Goal: Task Accomplishment & Management: Use online tool/utility

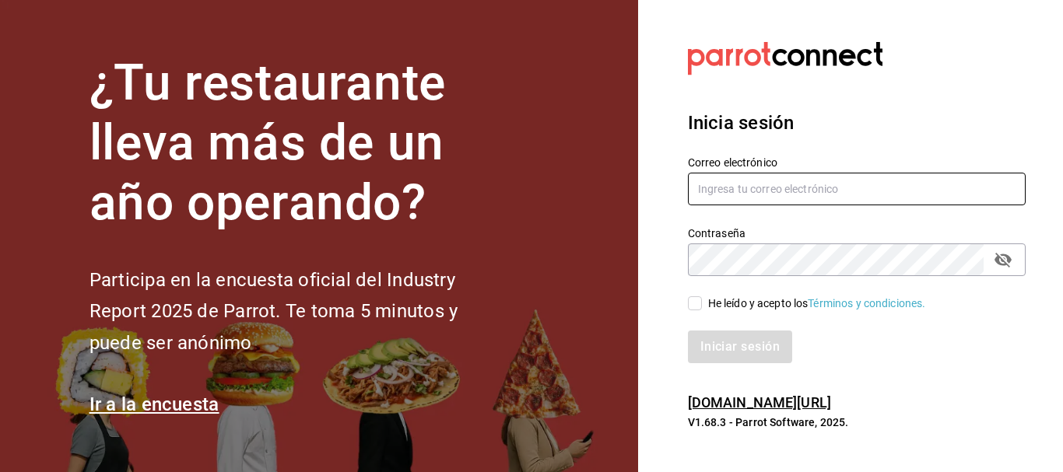
type input "[EMAIL_ADDRESS][DOMAIN_NAME]"
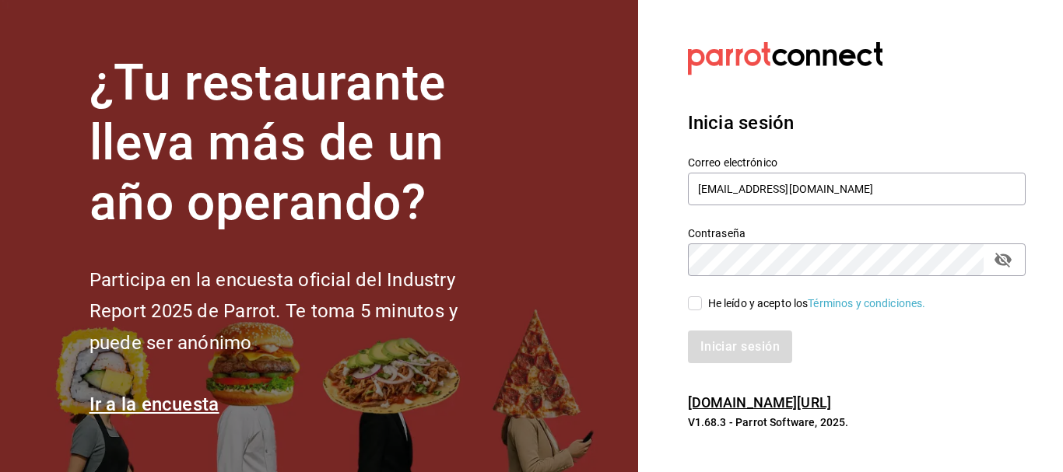
click at [697, 309] on input "He leído y acepto los Términos y condiciones." at bounding box center [695, 304] width 14 height 14
checkbox input "true"
click at [714, 341] on button "Iniciar sesión" at bounding box center [741, 347] width 106 height 33
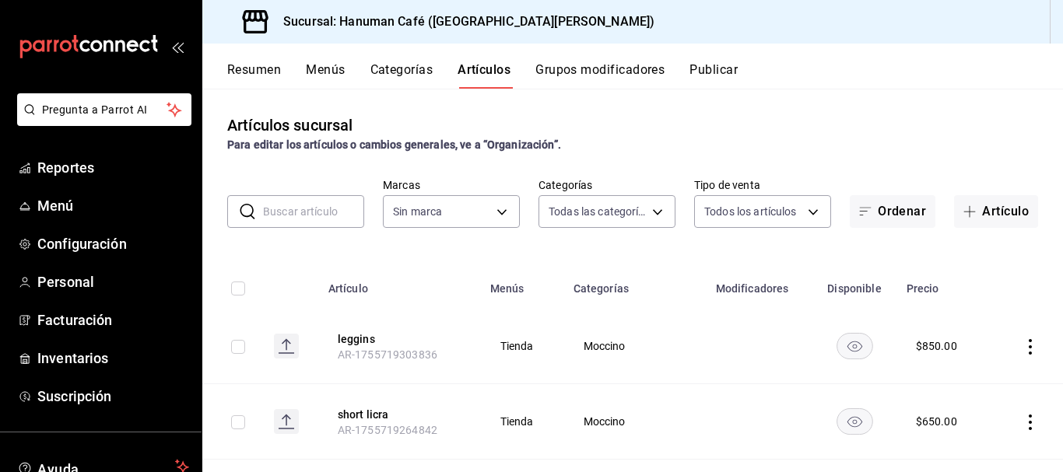
type input "42b93d00-4712-4959-903f-da54de777d11,6e9d3e77-ed69-47fe-88ea-3cd176e8703c,2a78d…"
type input "8f75a259-51e2-4759-99ab-ee8ed505d99a"
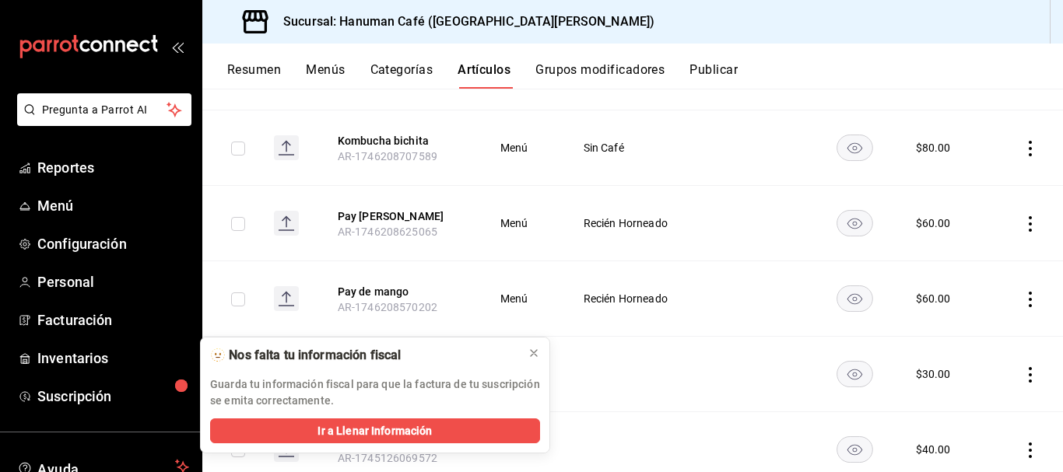
scroll to position [1275, 0]
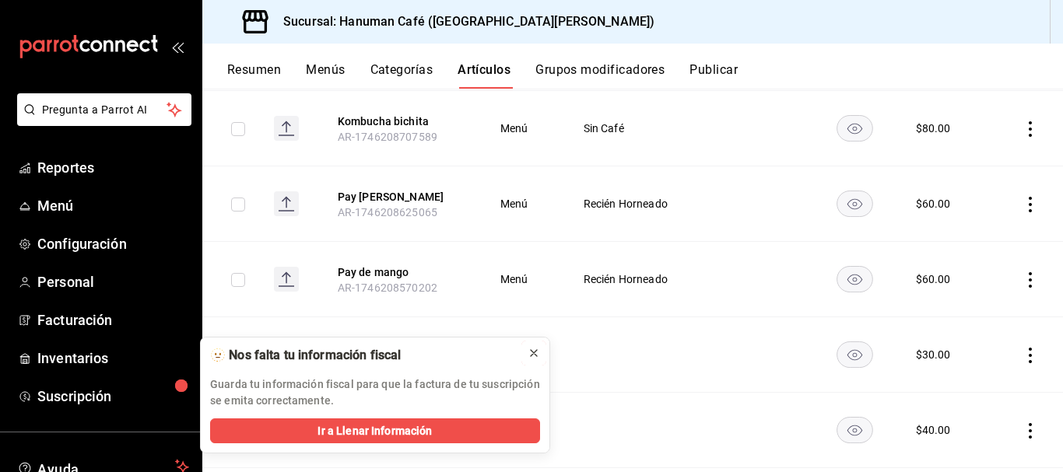
click at [531, 360] on div at bounding box center [534, 354] width 12 height 16
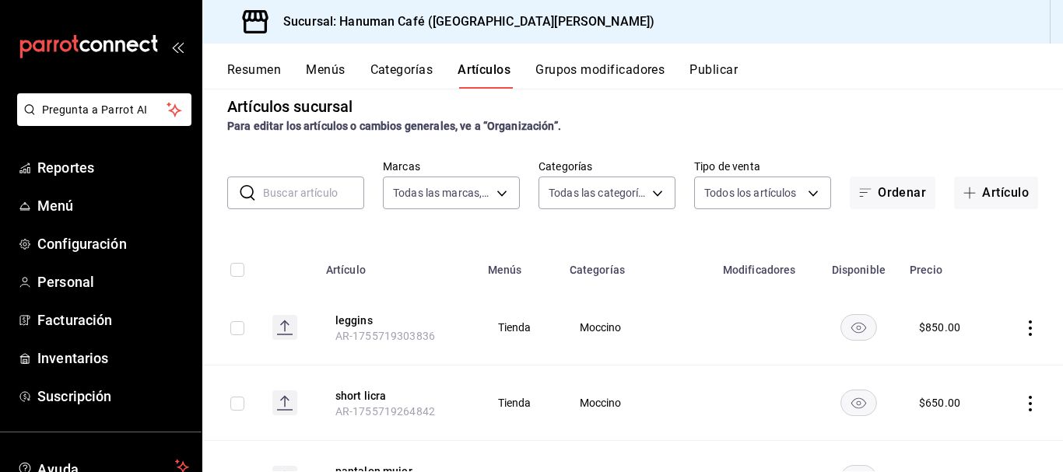
scroll to position [18, 0]
click at [970, 197] on button "Artículo" at bounding box center [996, 193] width 84 height 33
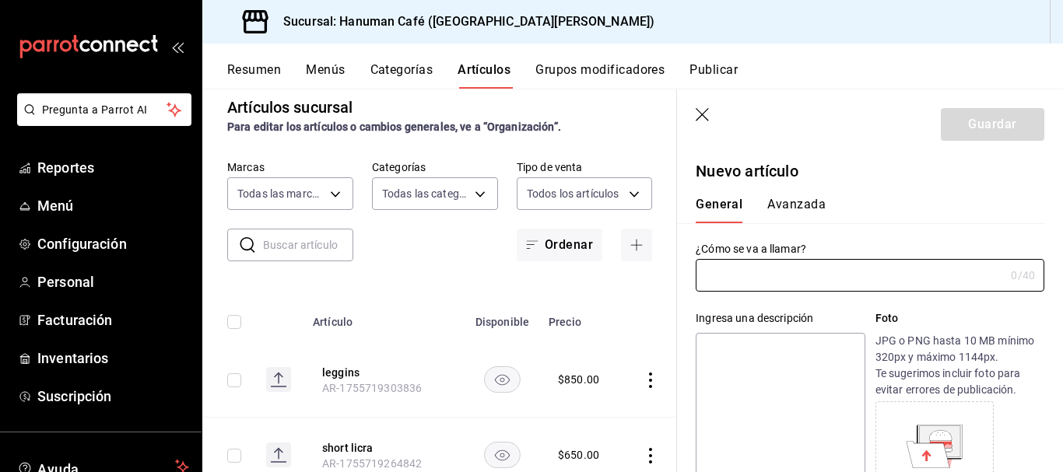
type input "AR-1756152217755"
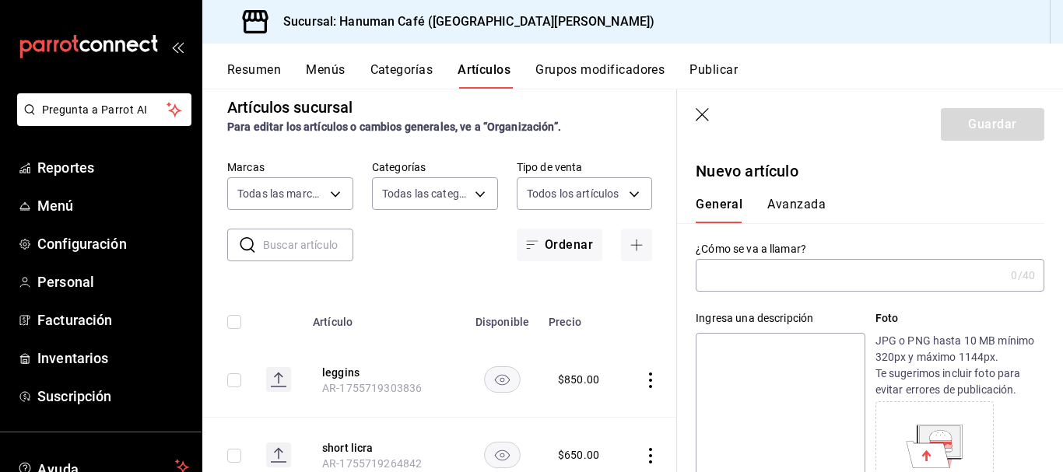
click at [757, 279] on input "text" at bounding box center [850, 275] width 309 height 31
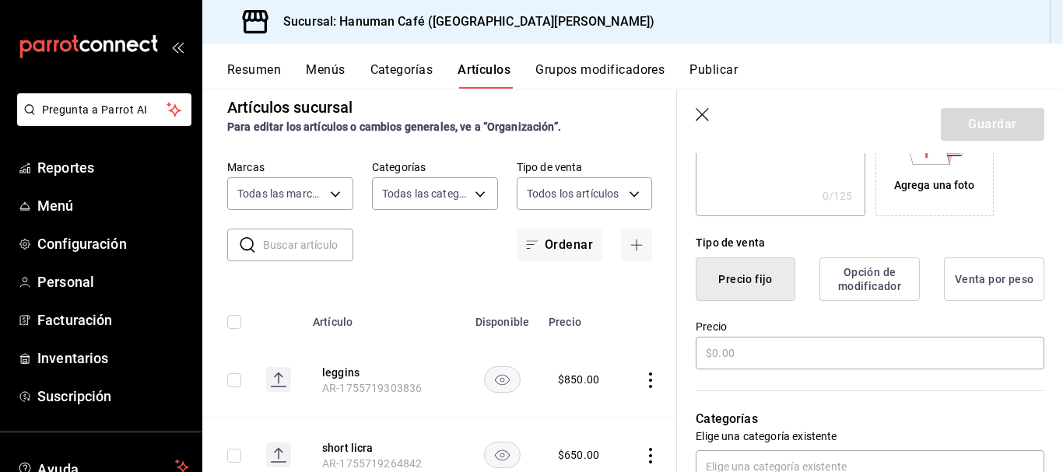
scroll to position [314, 0]
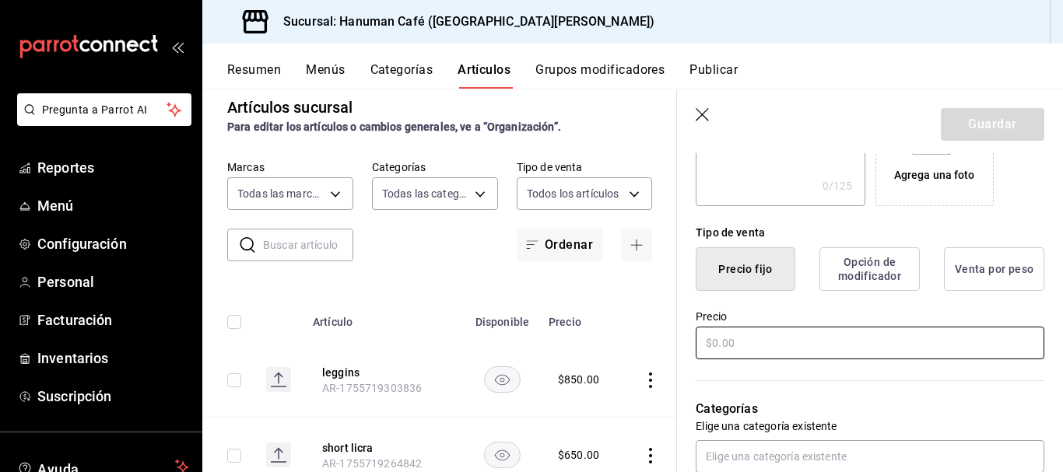
type input "Pulsera"
click at [790, 351] on input "text" at bounding box center [870, 343] width 349 height 33
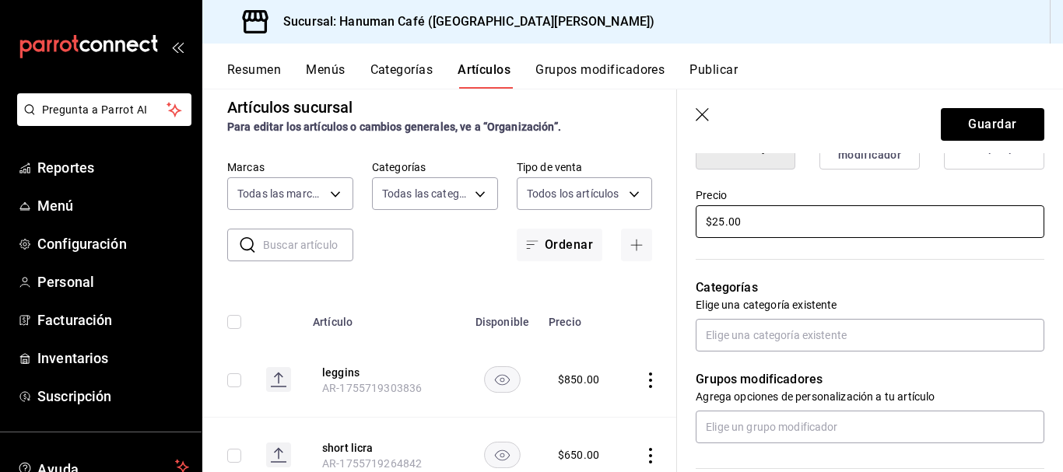
scroll to position [455, 0]
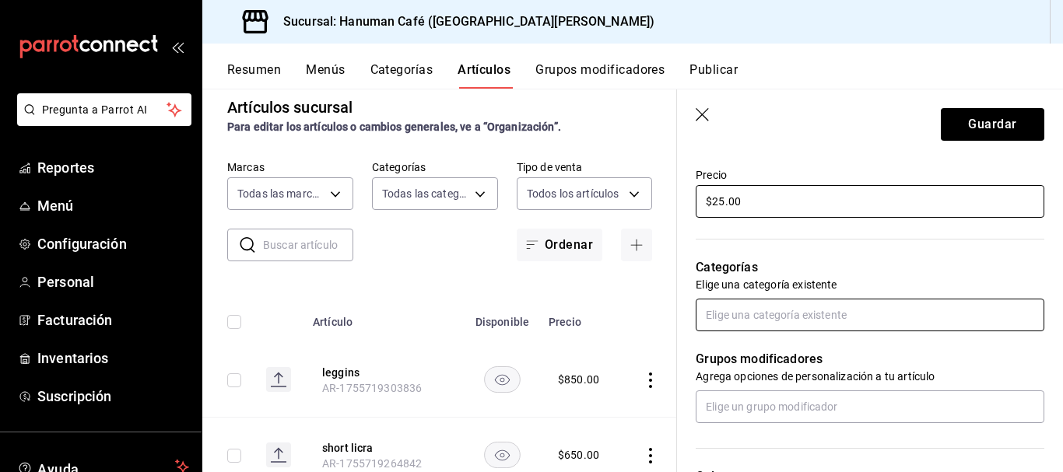
type input "$25.00"
click at [757, 321] on input "text" at bounding box center [870, 315] width 349 height 33
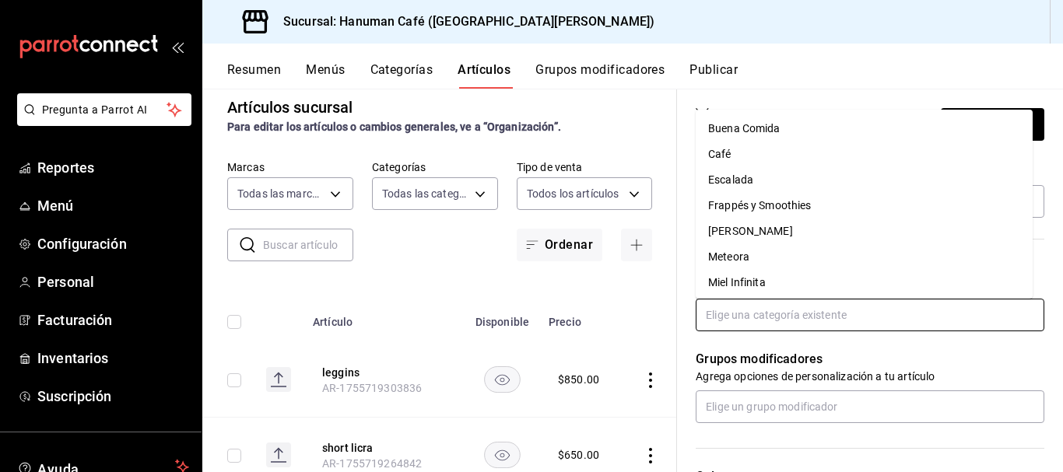
click at [743, 231] on li "[PERSON_NAME]" at bounding box center [864, 232] width 337 height 26
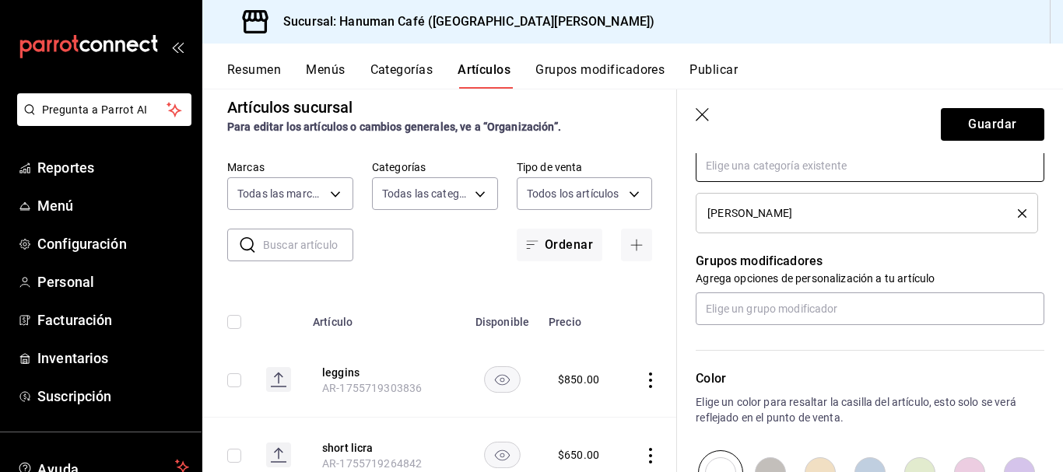
scroll to position [609, 0]
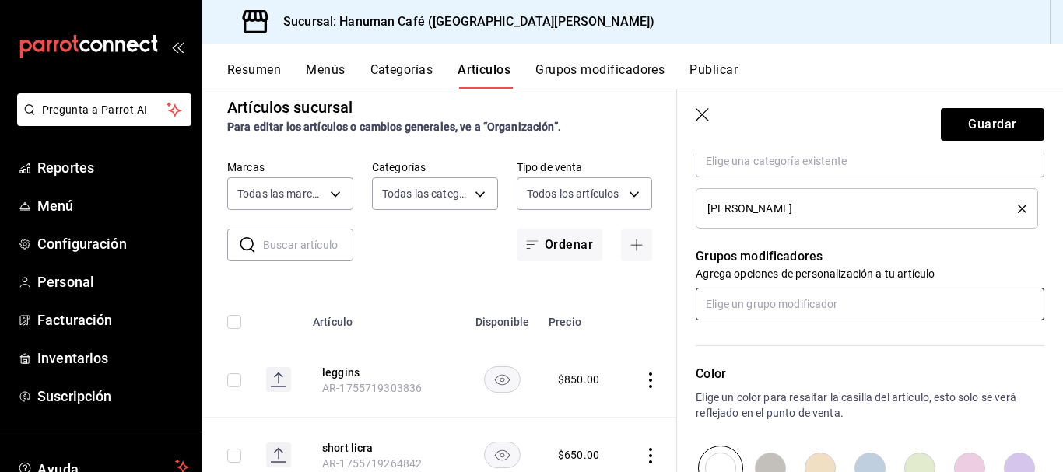
click at [786, 302] on input "text" at bounding box center [870, 304] width 349 height 33
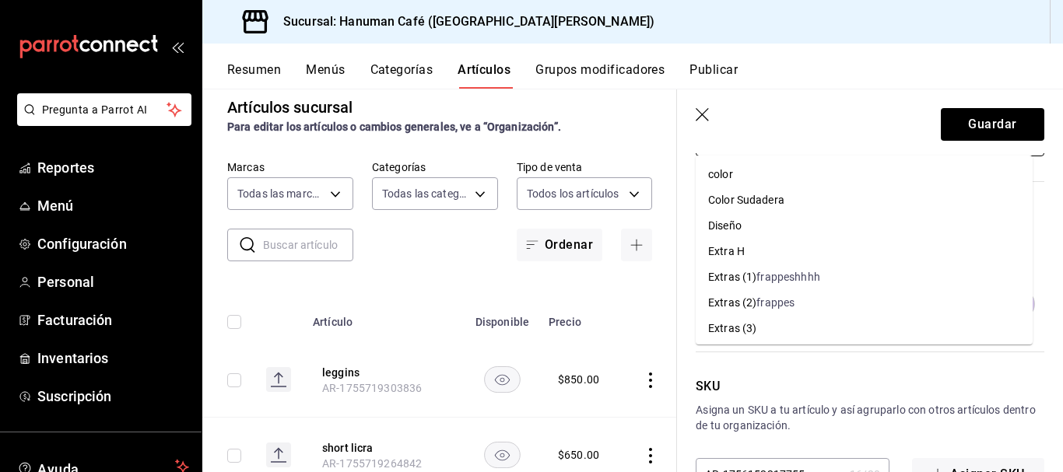
scroll to position [774, 0]
click at [826, 377] on p "SKU" at bounding box center [870, 386] width 349 height 19
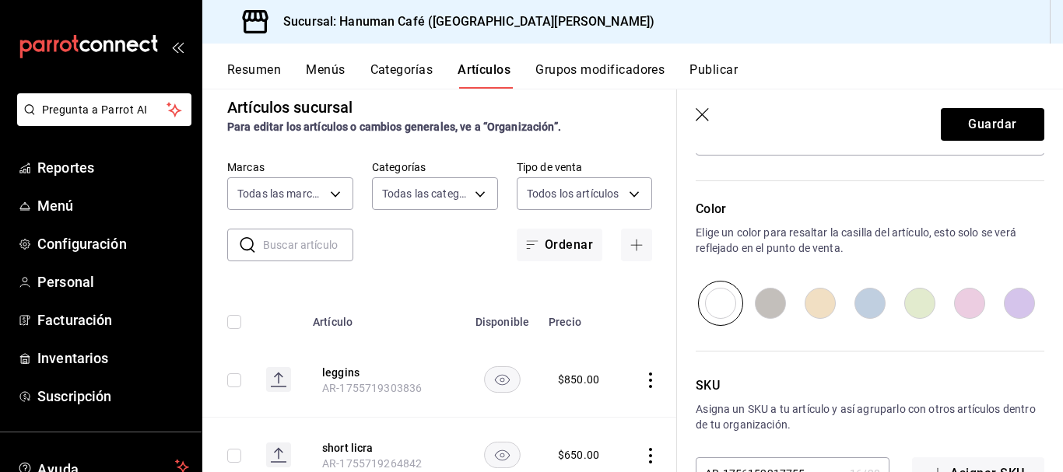
scroll to position [823, 0]
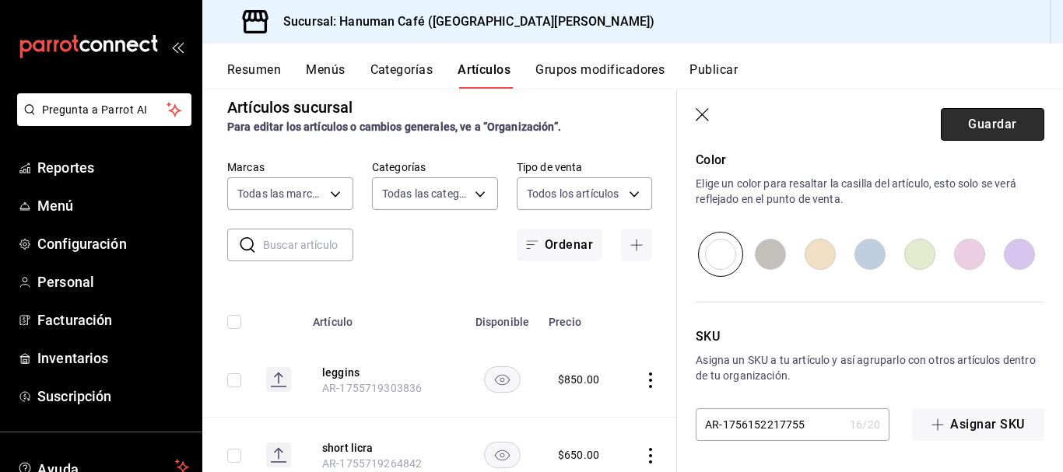
click at [954, 116] on button "Guardar" at bounding box center [993, 124] width 104 height 33
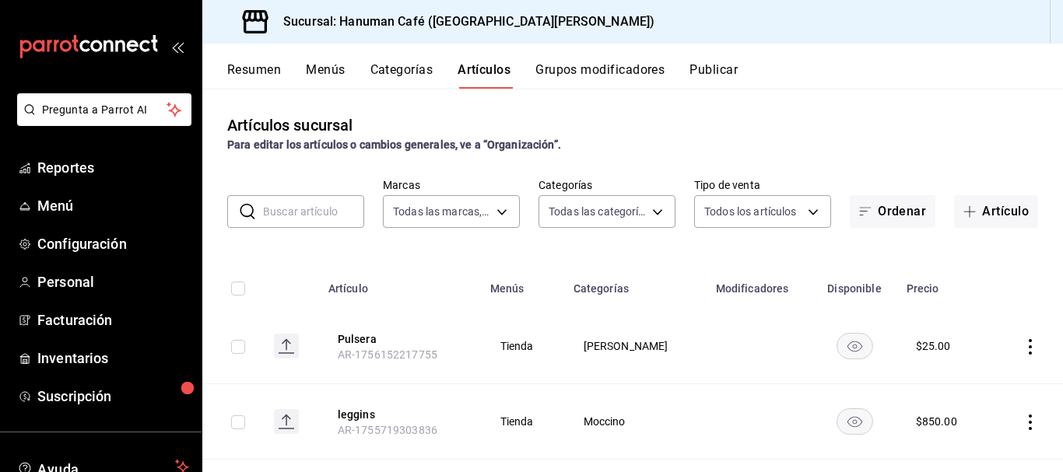
scroll to position [115, 0]
type input "42b93d00-4712-4959-903f-da54de777d11,6e9d3e77-ed69-47fe-88ea-3cd176e8703c,2a78d…"
type input "8f75a259-51e2-4759-99ab-ee8ed505d99a"
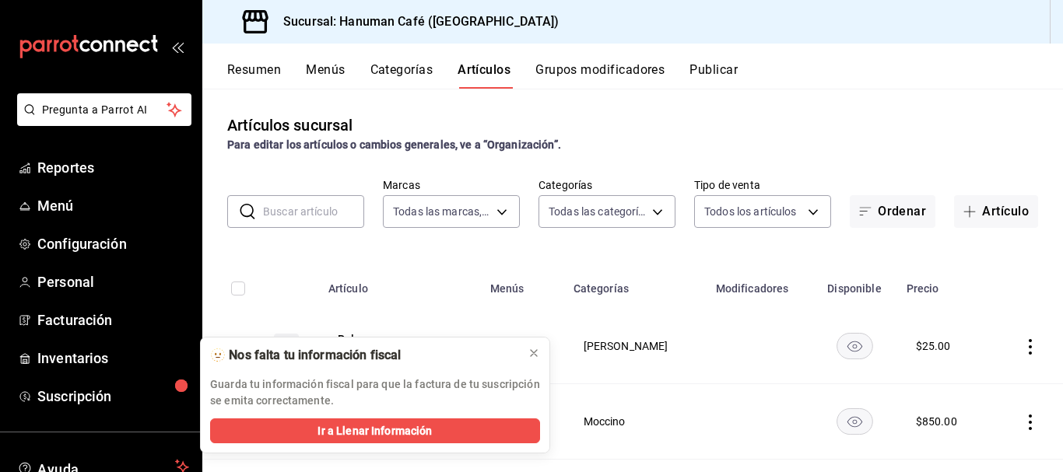
drag, startPoint x: 39, startPoint y: 197, endPoint x: 102, endPoint y: 223, distance: 68.1
click at [39, 193] on link "Menú" at bounding box center [101, 205] width 202 height 33
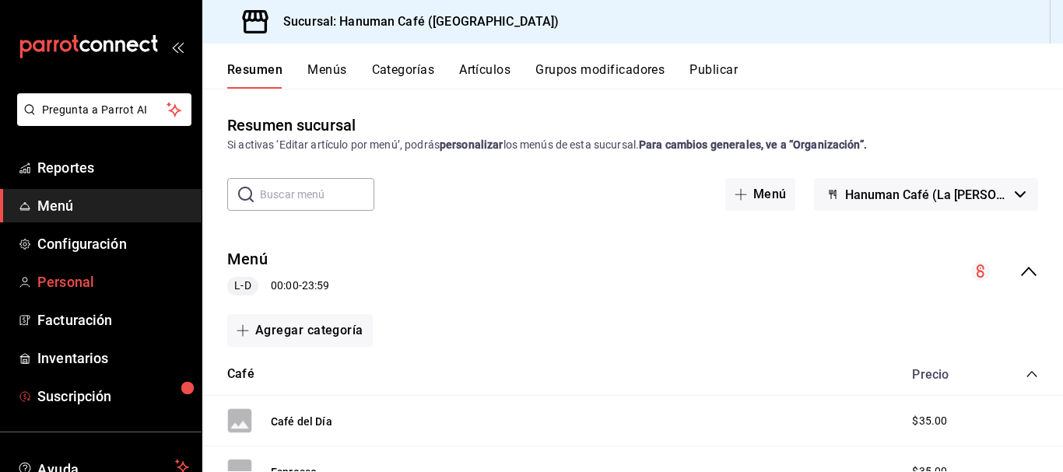
scroll to position [115, 0]
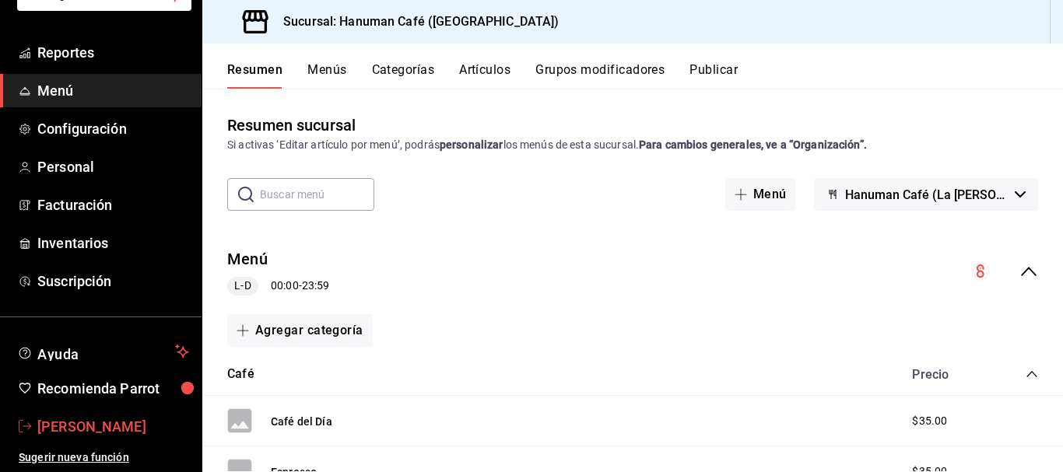
click at [65, 427] on span "[PERSON_NAME]" at bounding box center [113, 426] width 152 height 21
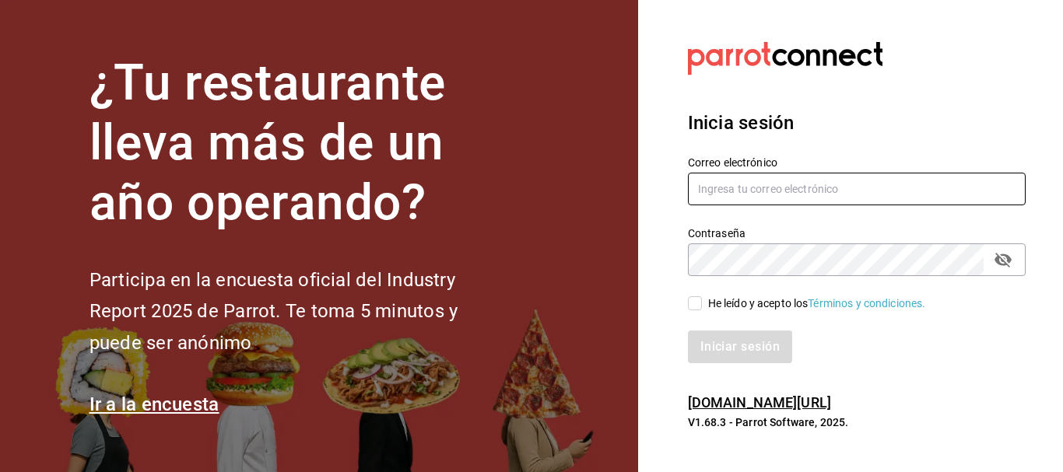
type input "[EMAIL_ADDRESS][DOMAIN_NAME]"
